Goal: Book appointment/travel/reservation

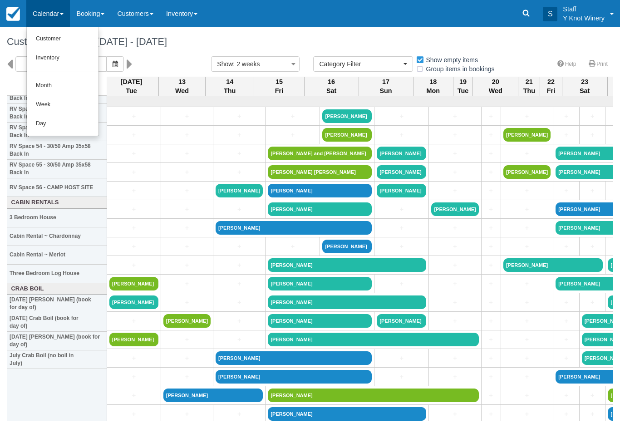
select select
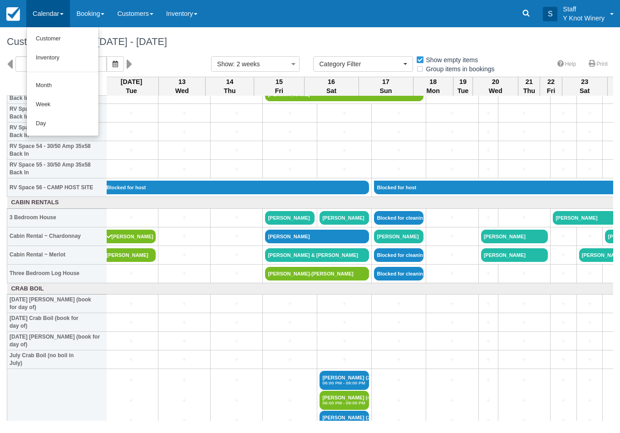
click at [59, 40] on link "Customer" at bounding box center [63, 38] width 72 height 19
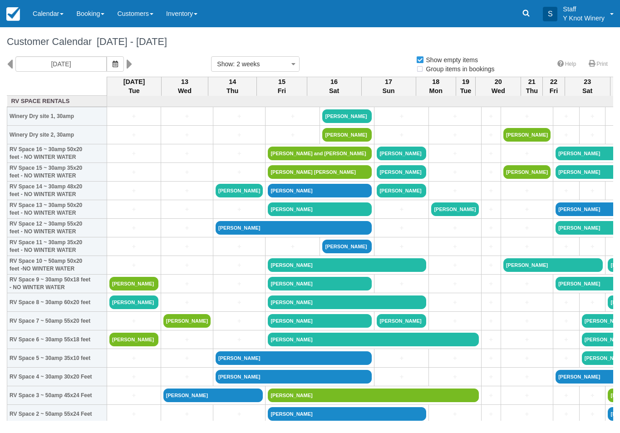
select select
click at [119, 233] on link "+" at bounding box center [133, 228] width 49 height 10
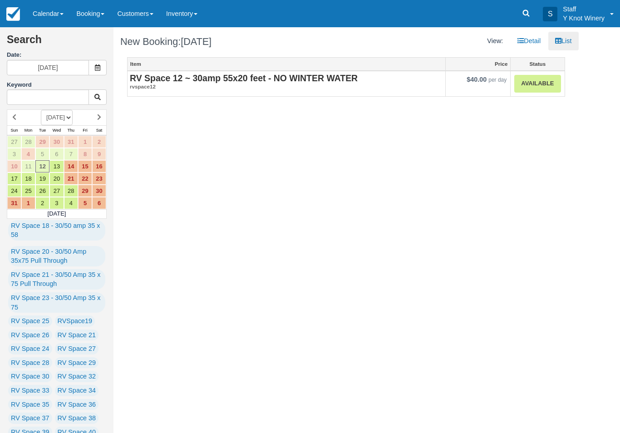
click at [532, 80] on link "Available" at bounding box center [537, 84] width 46 height 18
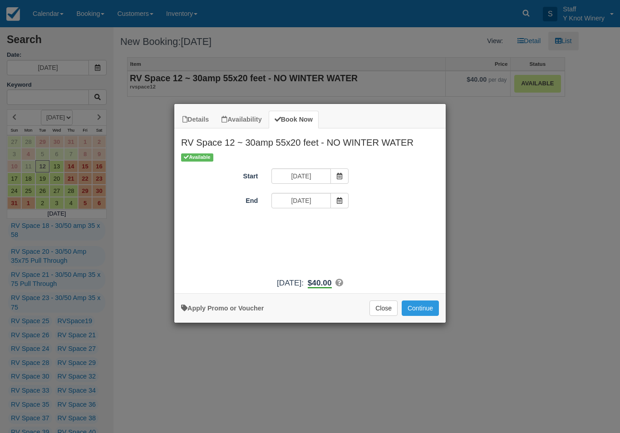
click at [421, 314] on button "Continue" at bounding box center [420, 307] width 37 height 15
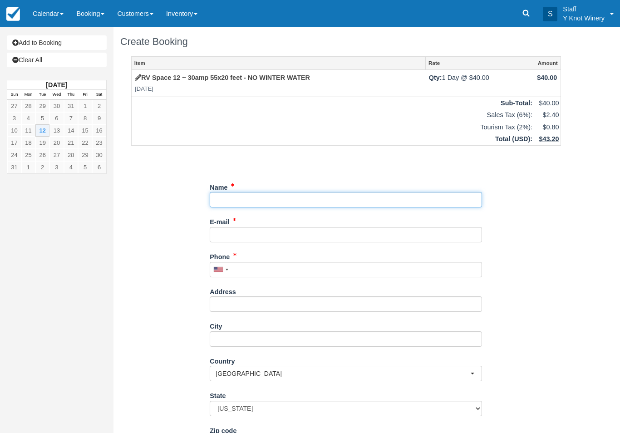
click at [241, 199] on input "Name" at bounding box center [346, 199] width 272 height 15
type input "C"
click at [213, 193] on input "Name" at bounding box center [346, 199] width 272 height 15
click at [219, 199] on input "Name" at bounding box center [346, 199] width 272 height 15
click at [245, 199] on input "Name" at bounding box center [346, 199] width 272 height 15
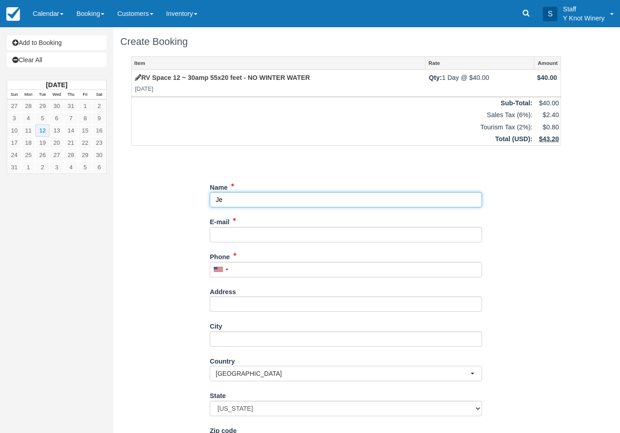
type input "J"
click at [210, 196] on input "Name" at bounding box center [346, 199] width 272 height 15
type input "Carol Kersey"
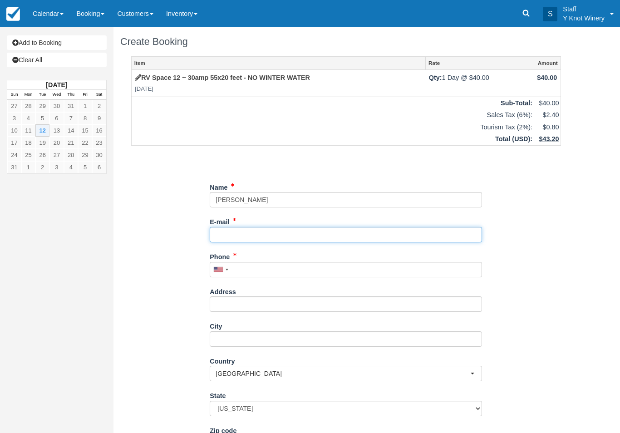
click at [242, 228] on input "E-mail" at bounding box center [346, 234] width 272 height 15
type input "kersey.carol@gmail.com"
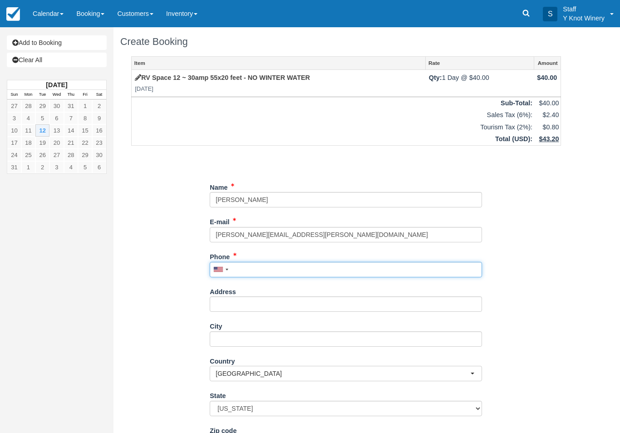
click at [250, 262] on input "Phone" at bounding box center [346, 269] width 272 height 15
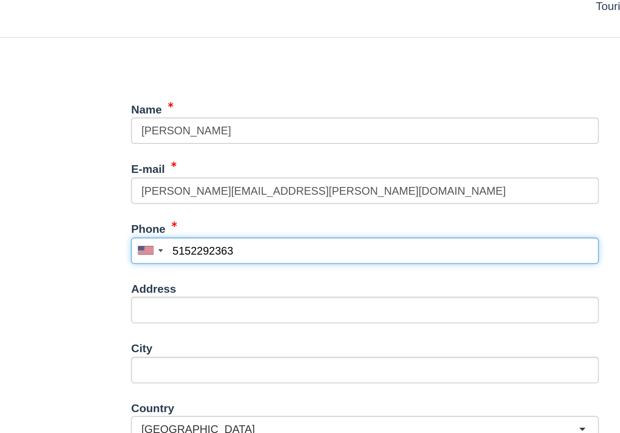
scroll to position [86, 0]
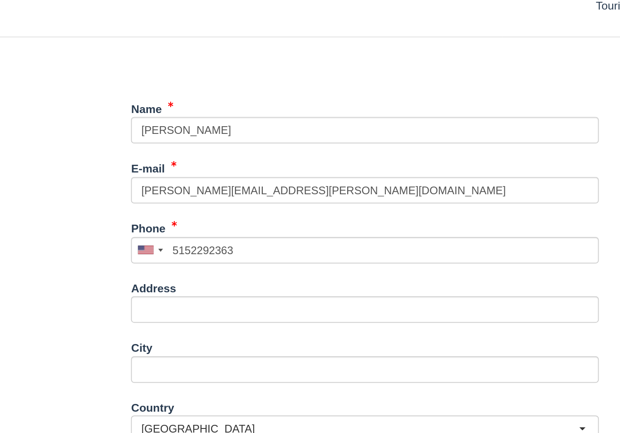
click at [210, 415] on button "Continue" at bounding box center [232, 422] width 44 height 15
type input "+15152292363"
